Goal: Register for event/course

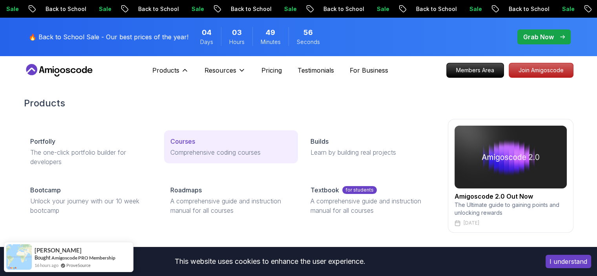
click at [197, 144] on div "Courses" at bounding box center [230, 141] width 121 height 9
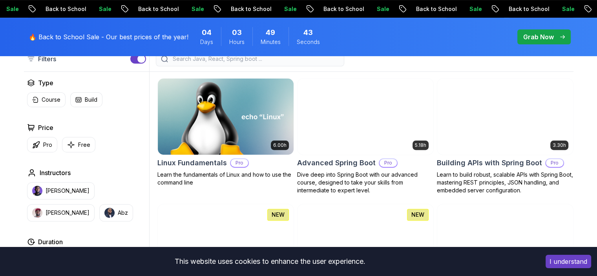
scroll to position [225, 0]
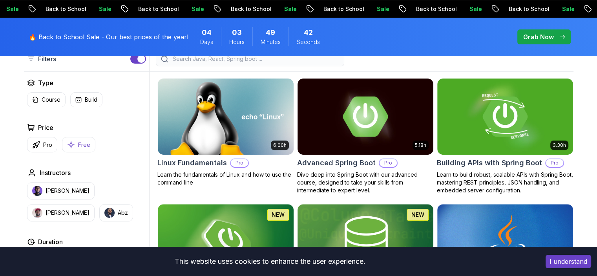
click at [79, 141] on p "Free" at bounding box center [84, 145] width 12 height 8
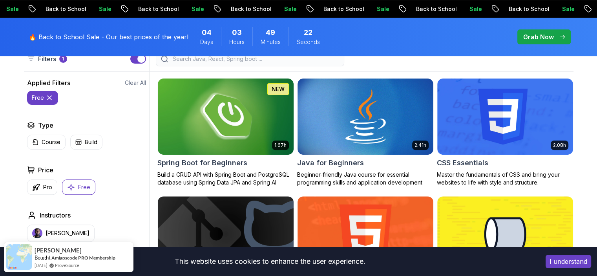
click at [251, 126] on img at bounding box center [225, 117] width 143 height 80
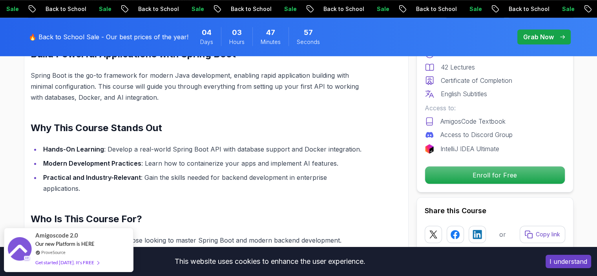
scroll to position [531, 0]
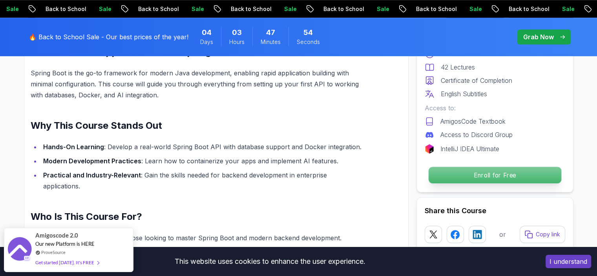
click at [461, 168] on p "Enroll for Free" at bounding box center [494, 175] width 133 height 16
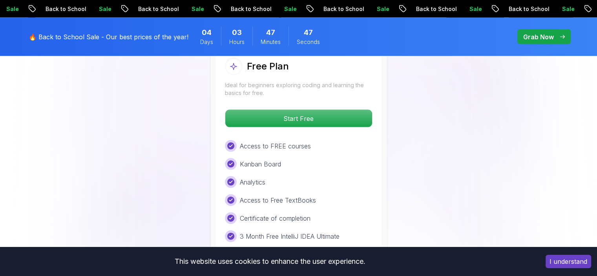
scroll to position [1680, 0]
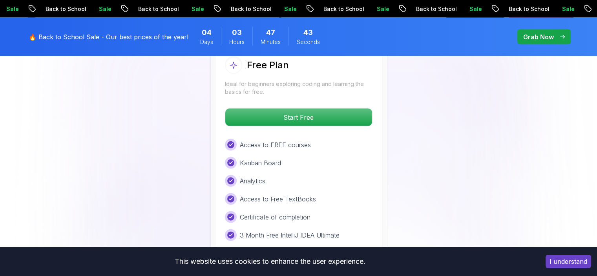
click at [573, 259] on button "I understand" at bounding box center [569, 261] width 46 height 13
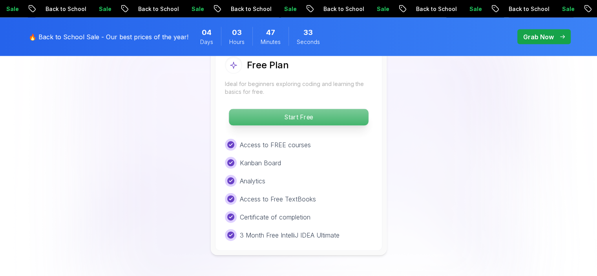
click at [325, 109] on p "Start Free" at bounding box center [298, 117] width 139 height 16
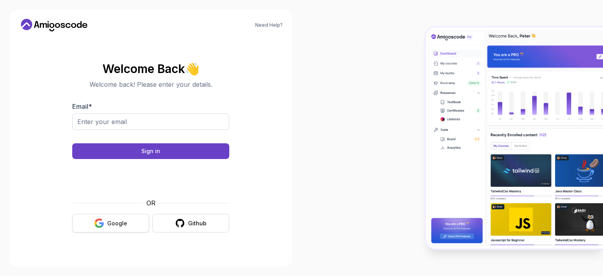
click at [124, 223] on div "Google" at bounding box center [117, 223] width 20 height 8
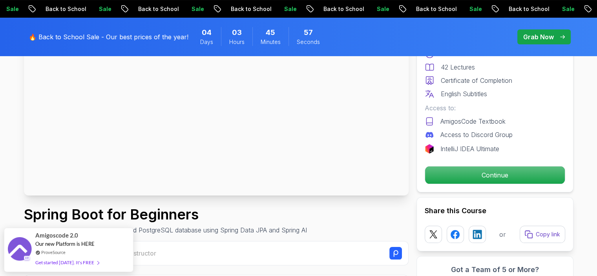
scroll to position [124, 0]
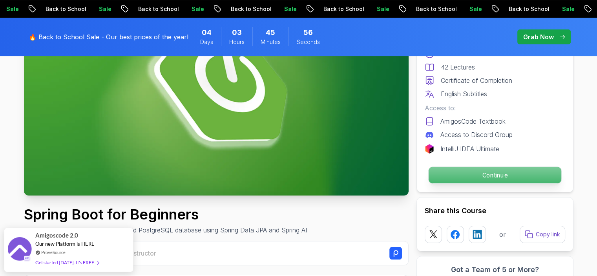
click at [476, 175] on p "Continue" at bounding box center [494, 175] width 133 height 16
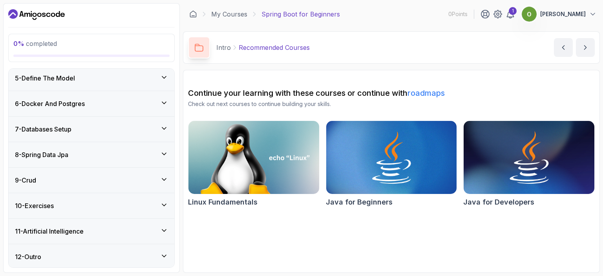
scroll to position [171, 0]
click at [161, 127] on icon at bounding box center [164, 128] width 8 height 8
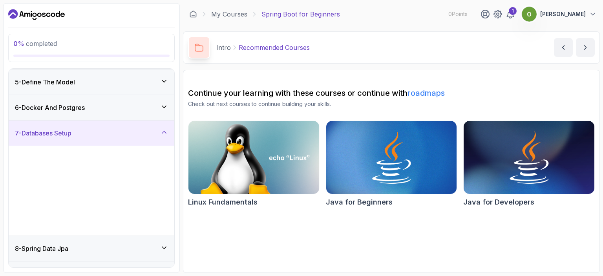
scroll to position [105, 0]
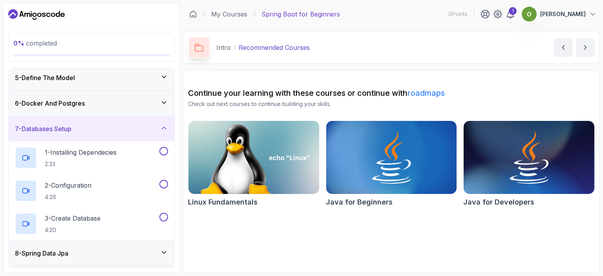
click at [161, 127] on icon at bounding box center [164, 128] width 8 height 8
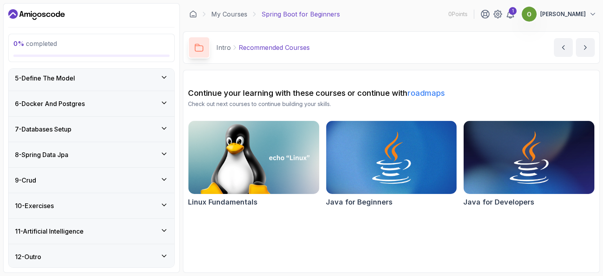
scroll to position [0, 0]
